Goal: Book appointment/travel/reservation

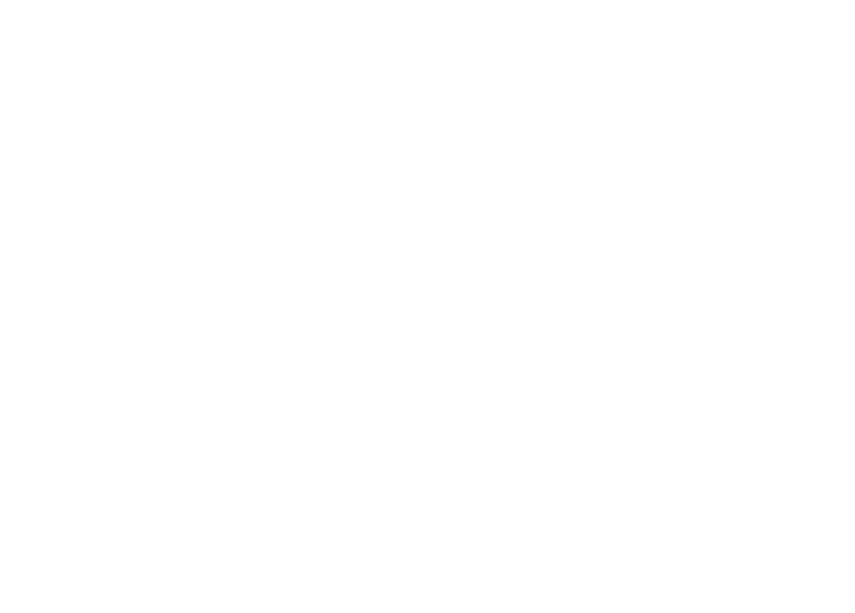
click at [146, 190] on span "Alle Hotels im Überblick" at bounding box center [129, 197] width 119 height 16
click at [364, 183] on span "Region" at bounding box center [336, 185] width 66 height 13
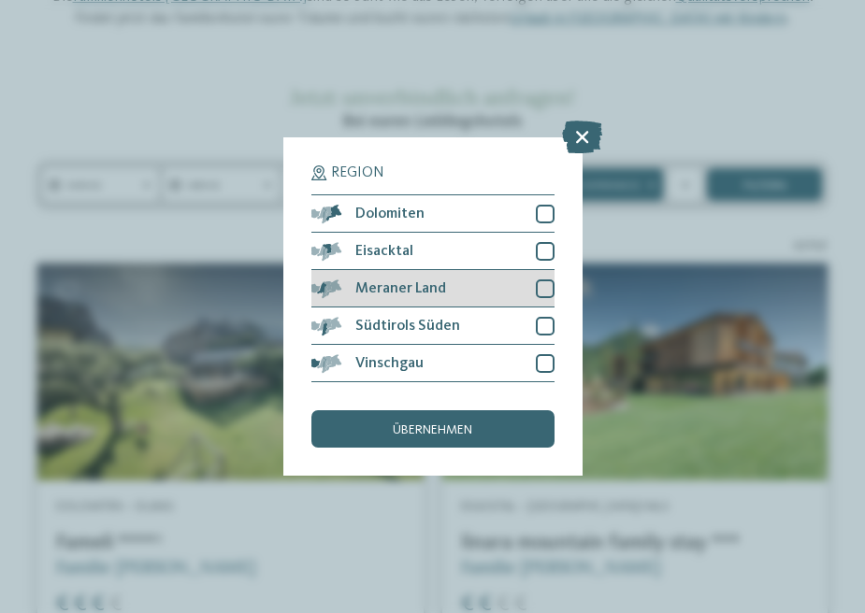
click at [412, 270] on div "Meraner Land" at bounding box center [432, 288] width 243 height 37
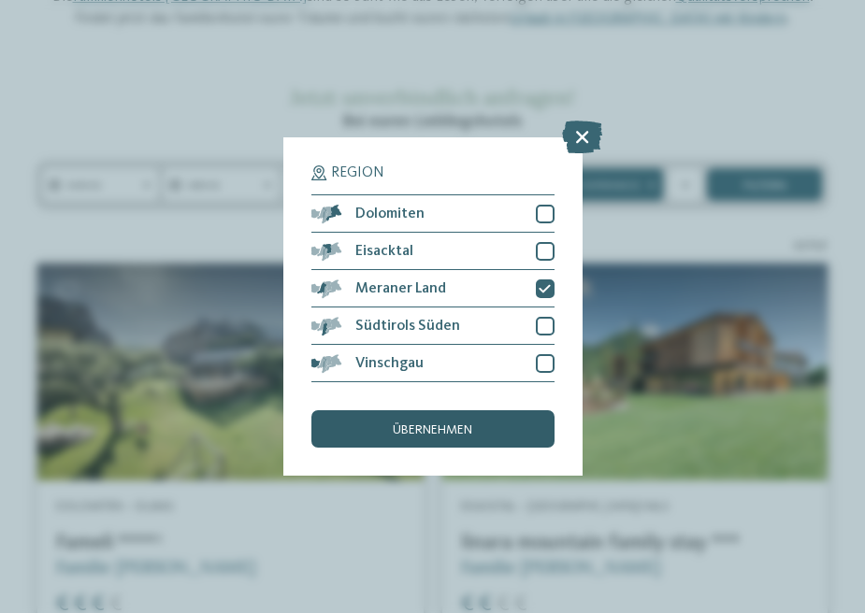
click at [393, 423] on span "übernehmen" at bounding box center [432, 429] width 79 height 13
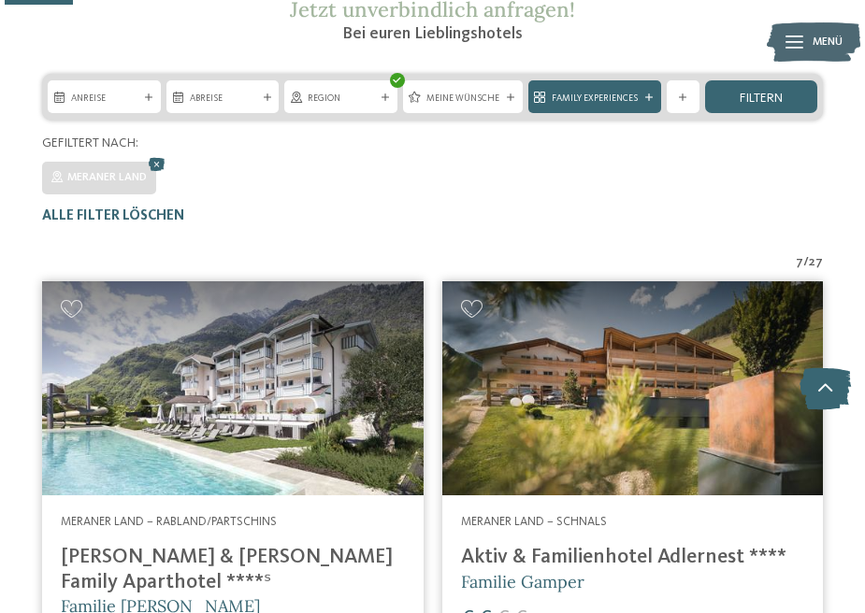
scroll to position [236, 0]
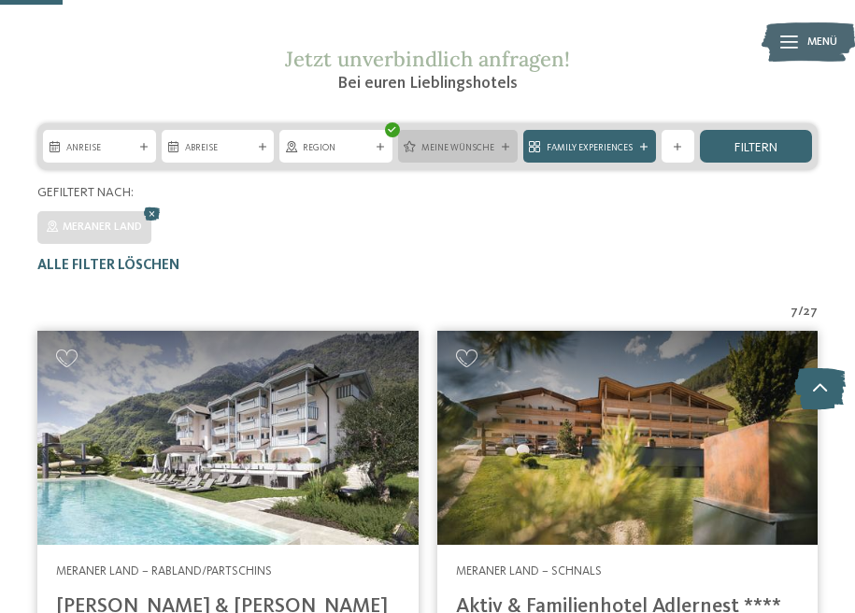
click at [504, 148] on icon at bounding box center [505, 146] width 7 height 7
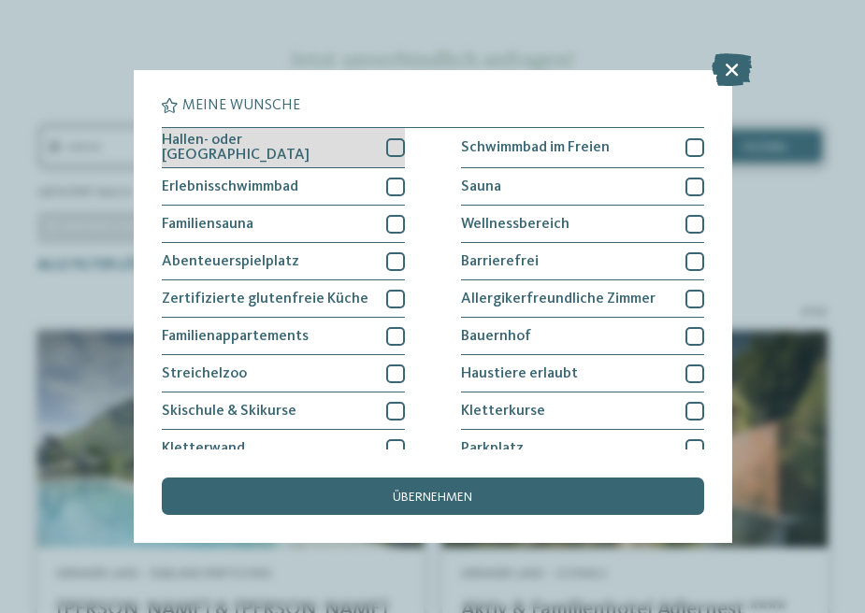
click at [388, 147] on div at bounding box center [395, 147] width 19 height 19
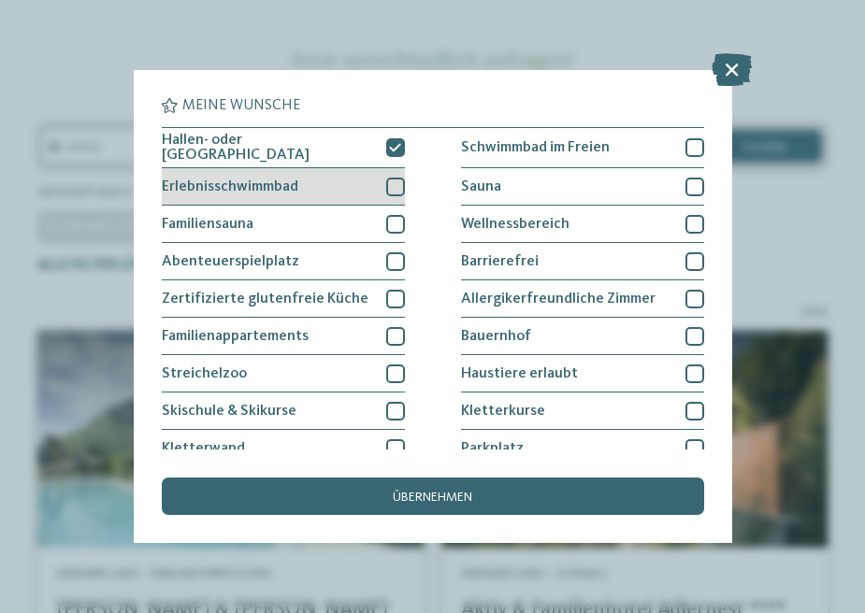
click at [391, 180] on div at bounding box center [395, 187] width 19 height 19
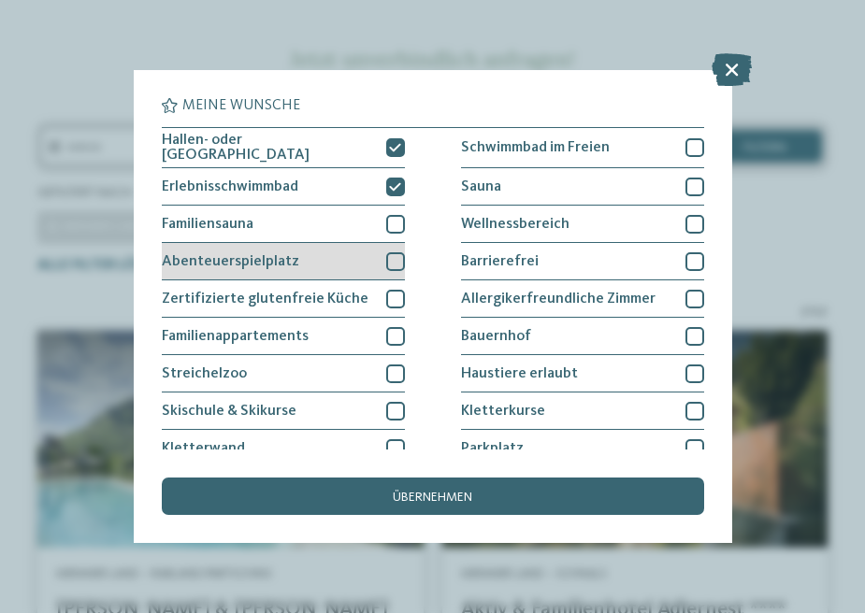
click at [393, 261] on div at bounding box center [395, 261] width 19 height 19
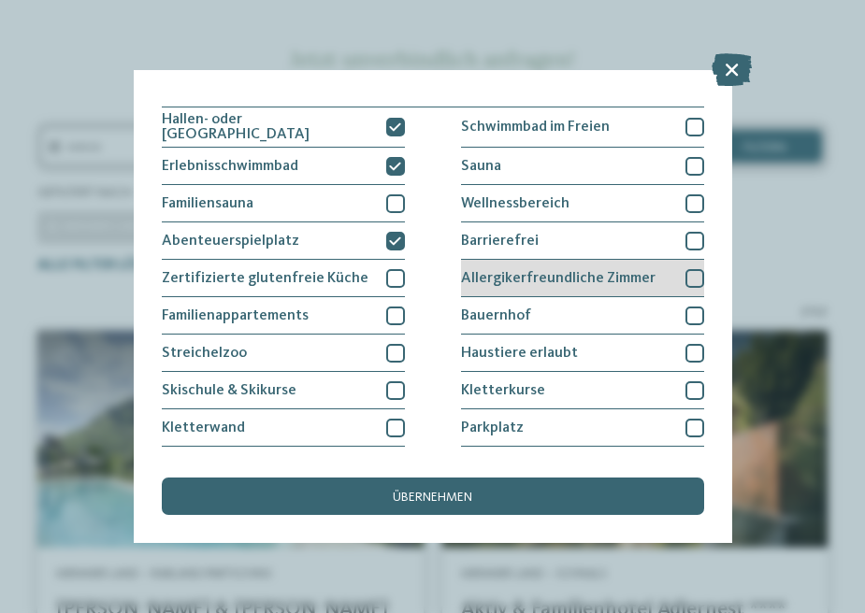
scroll to position [19, 0]
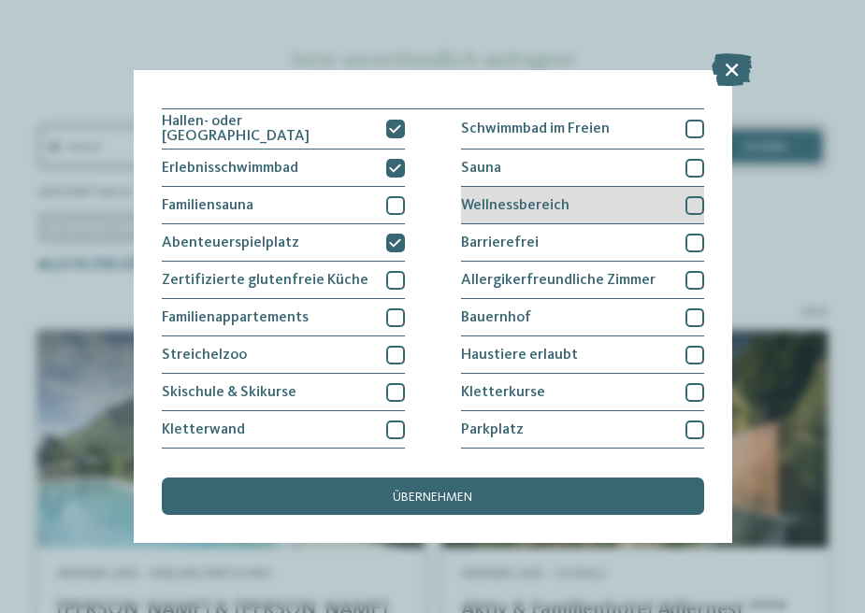
click at [686, 202] on div at bounding box center [694, 205] width 19 height 19
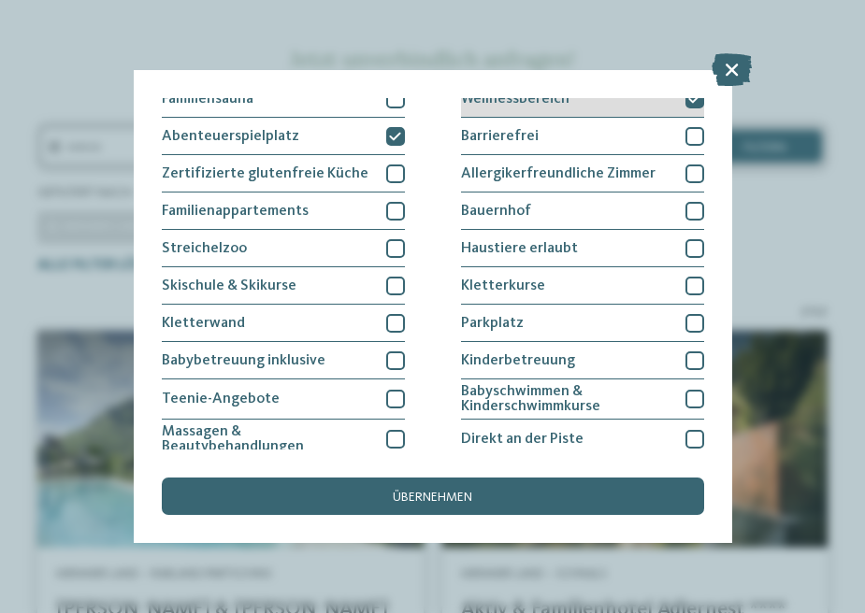
scroll to position [127, 0]
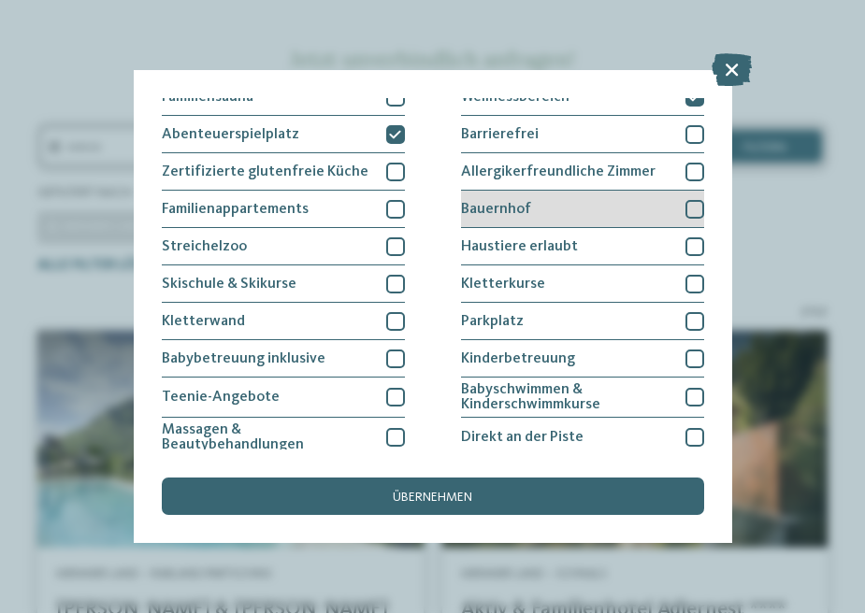
click at [690, 210] on div at bounding box center [694, 209] width 19 height 19
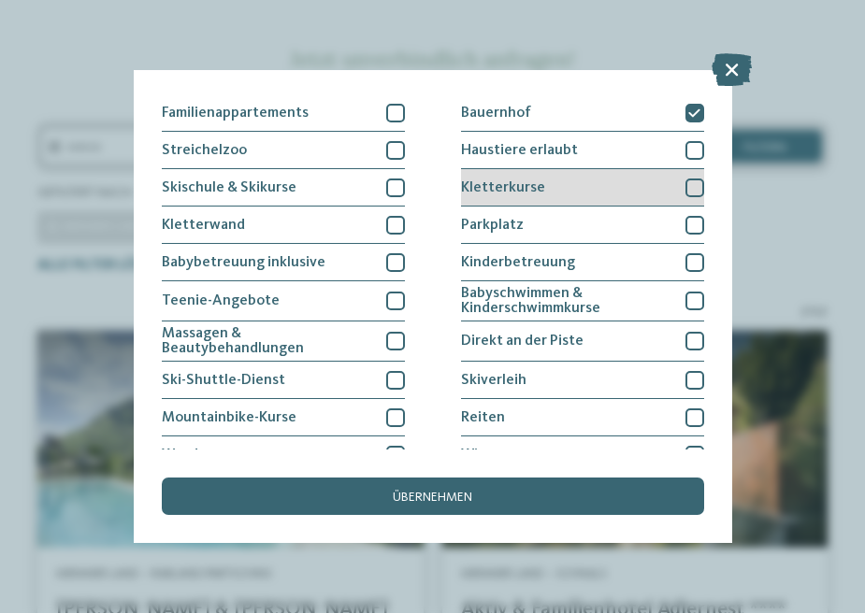
scroll to position [224, 0]
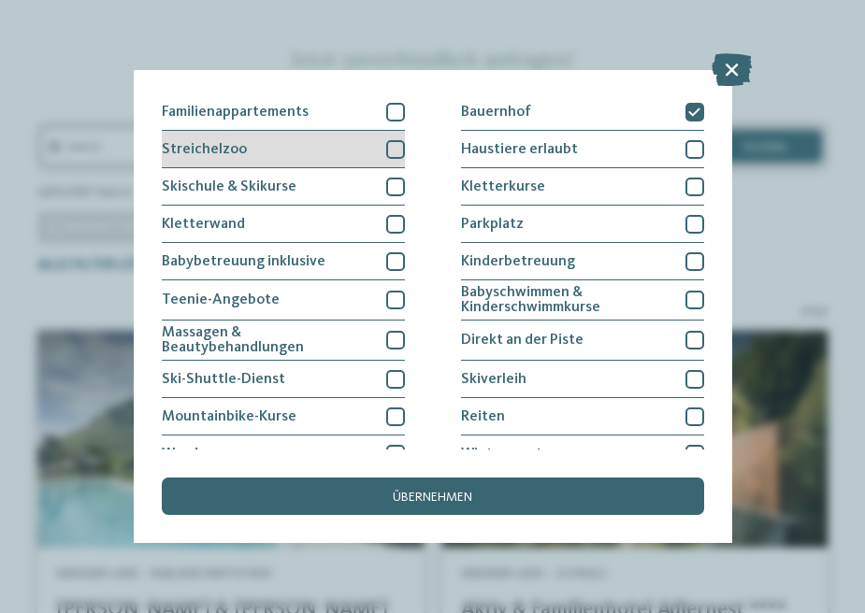
click at [386, 147] on div at bounding box center [395, 149] width 19 height 19
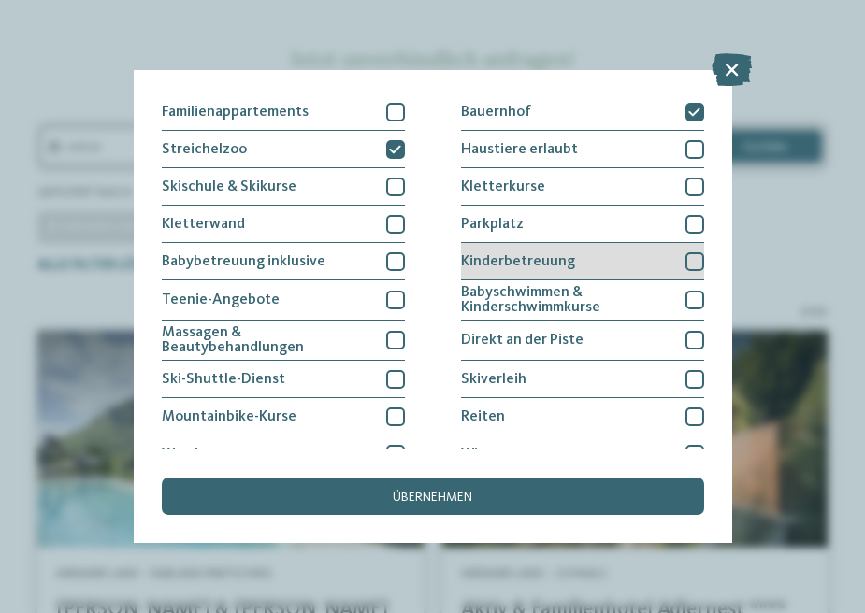
click at [688, 257] on div at bounding box center [694, 261] width 19 height 19
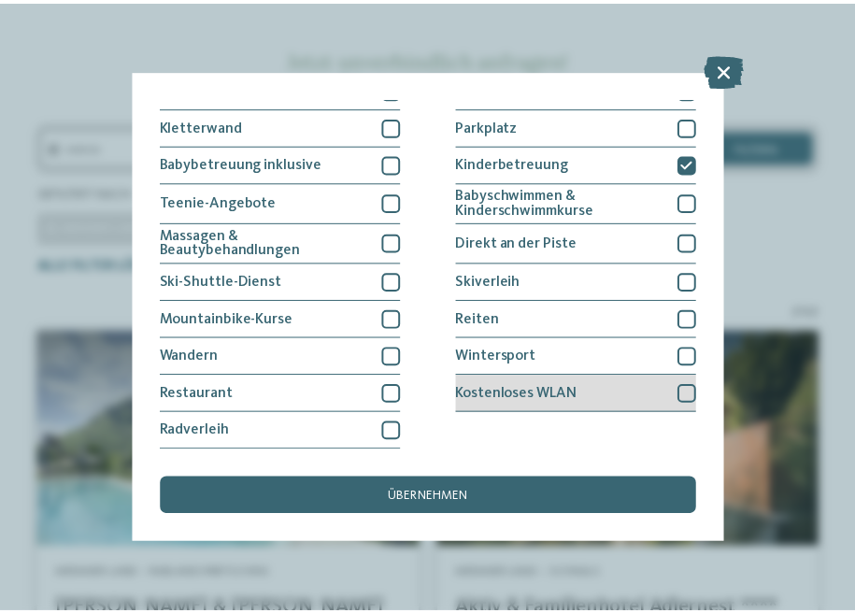
scroll to position [460, 0]
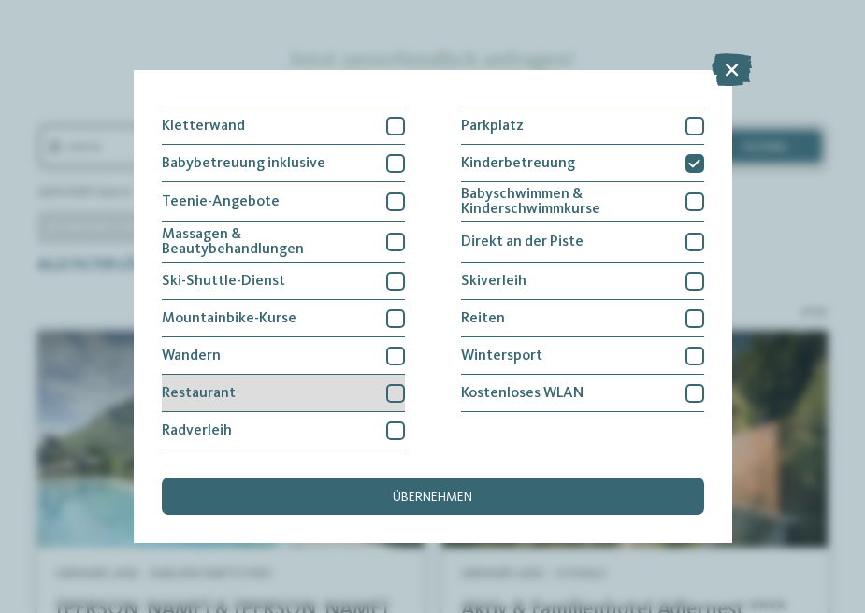
click at [386, 384] on div at bounding box center [395, 393] width 19 height 19
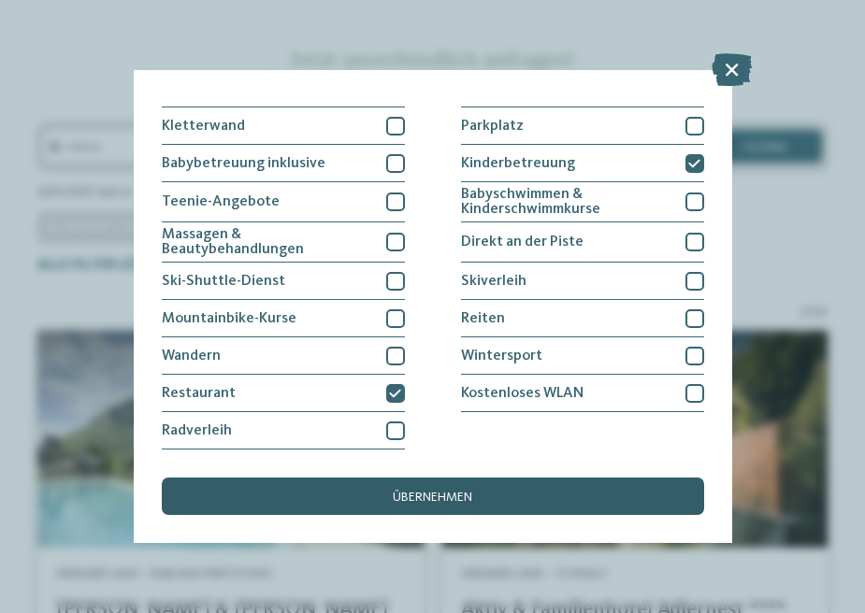
click at [408, 491] on span "übernehmen" at bounding box center [432, 497] width 79 height 13
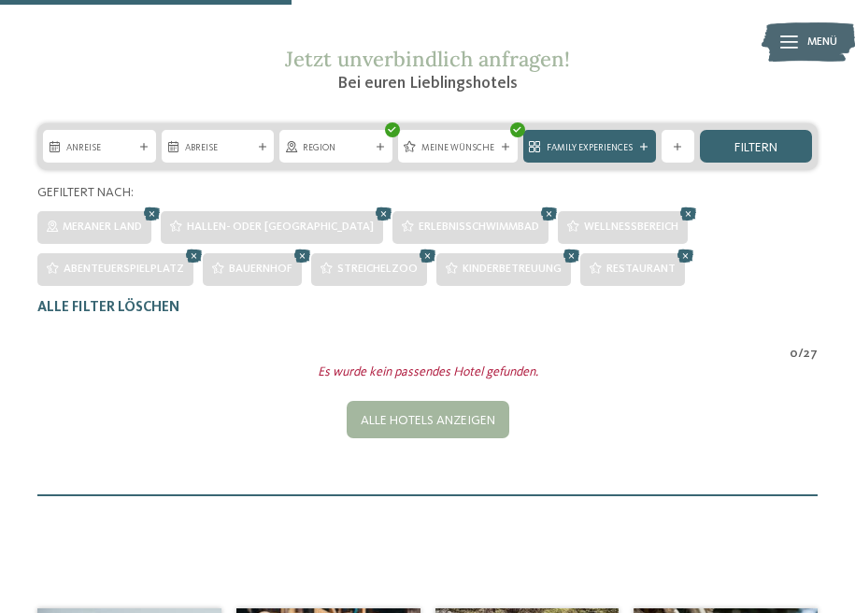
scroll to position [517, 0]
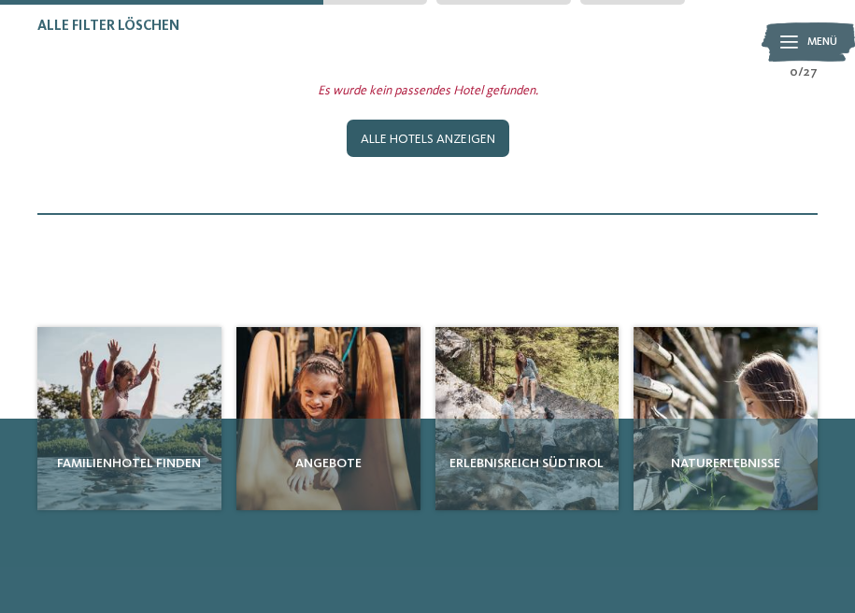
click at [470, 144] on div "Alle Hotels anzeigen" at bounding box center [428, 138] width 163 height 37
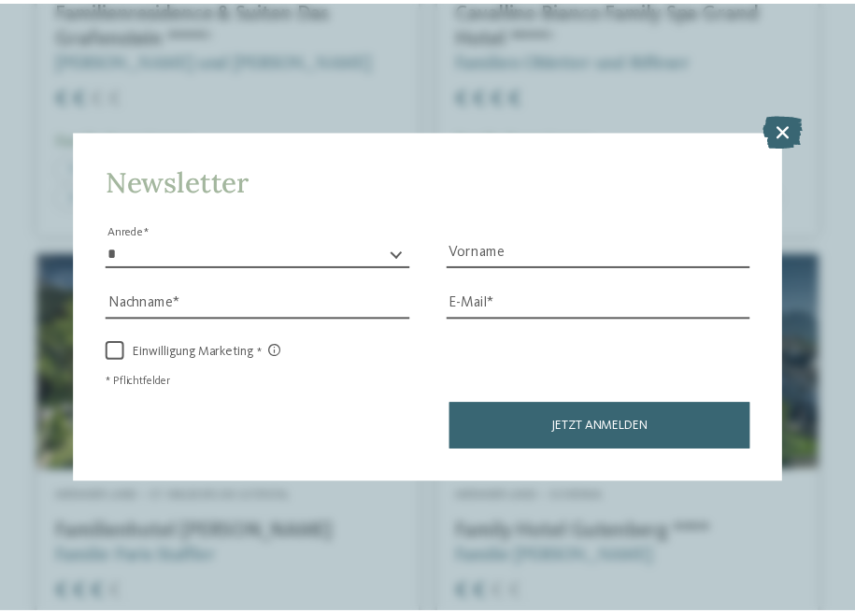
scroll to position [15, 0]
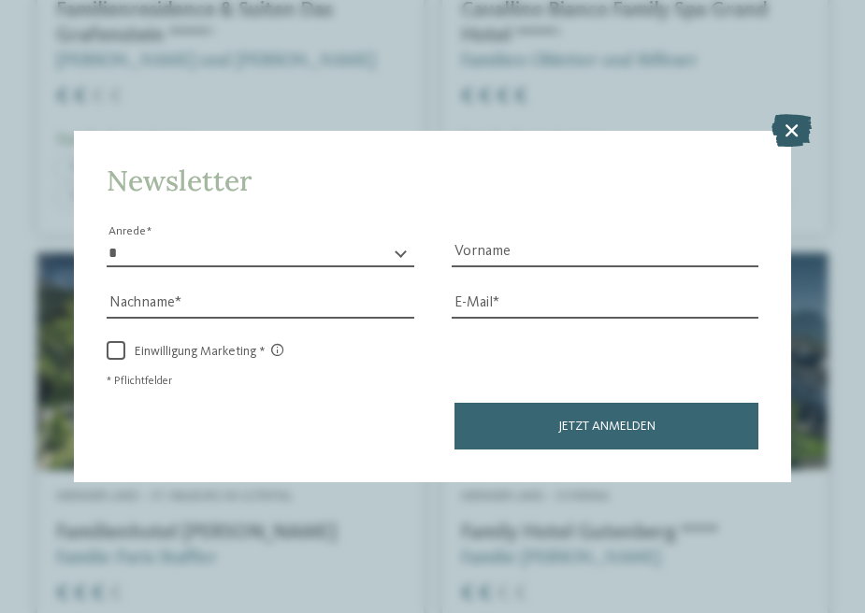
click at [796, 113] on icon at bounding box center [791, 129] width 40 height 33
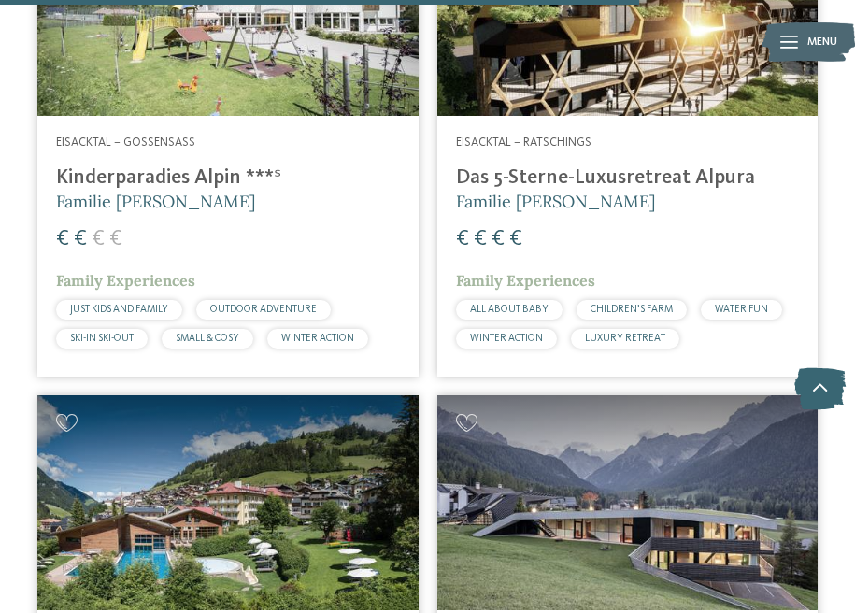
scroll to position [6200, 0]
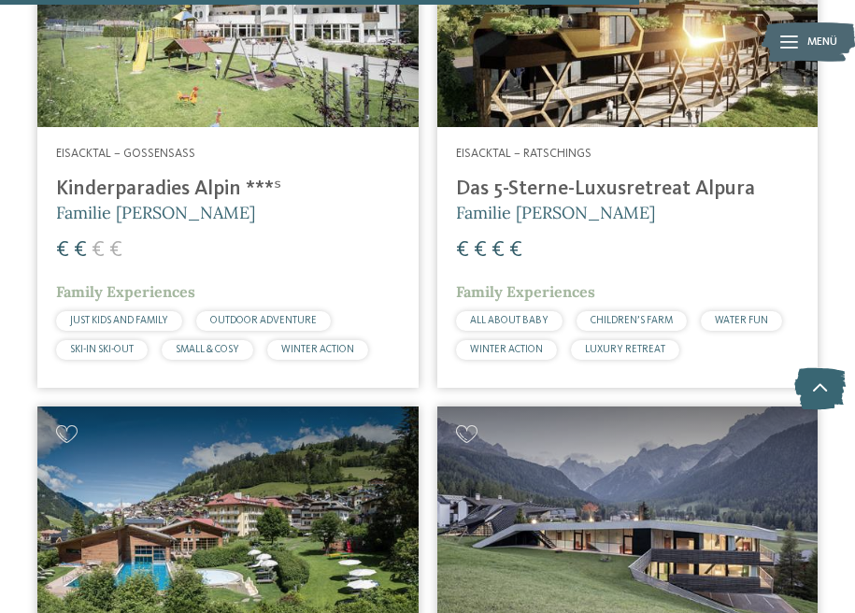
click at [548, 177] on h4 "Das 5-Sterne-Luxusretreat Alpura" at bounding box center [628, 189] width 344 height 24
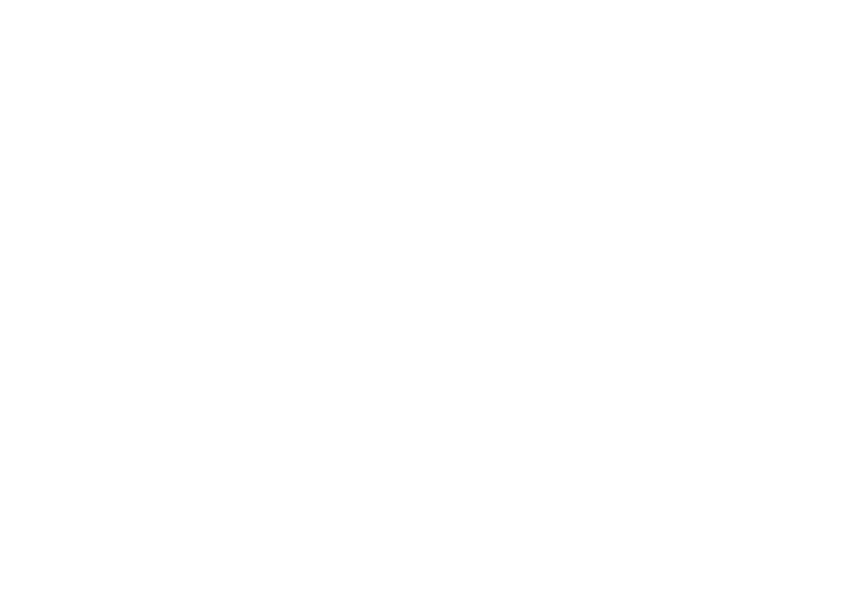
scroll to position [1924, 0]
